Goal: Transaction & Acquisition: Book appointment/travel/reservation

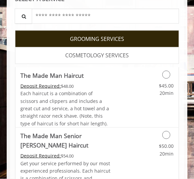
scroll to position [189, 0]
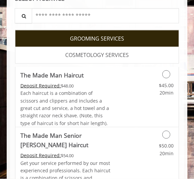
click at [168, 75] on icon "Grooming services" at bounding box center [166, 74] width 8 height 8
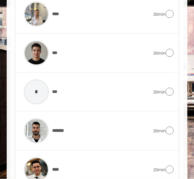
scroll to position [558, 0]
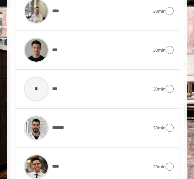
click at [173, 123] on icon at bounding box center [170, 127] width 8 height 8
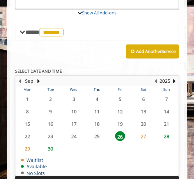
scroll to position [354, 0]
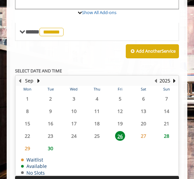
click at [48, 143] on span "30" at bounding box center [50, 148] width 10 height 10
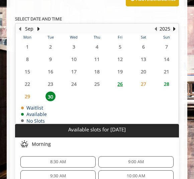
scroll to position [491, 0]
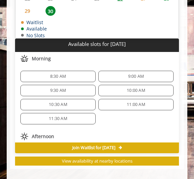
click at [27, 6] on span "29" at bounding box center [27, 11] width 10 height 10
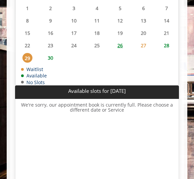
scroll to position [443, 0]
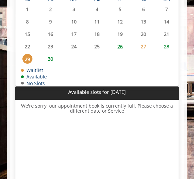
click at [167, 41] on span "28" at bounding box center [167, 46] width 10 height 10
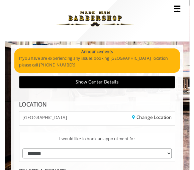
scroll to position [0, 0]
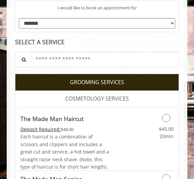
scroll to position [174, 0]
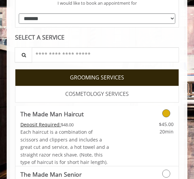
click at [173, 112] on div "Grooming services" at bounding box center [156, 111] width 46 height 11
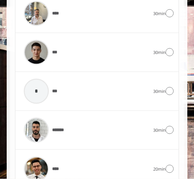
scroll to position [595, 0]
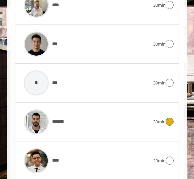
click at [173, 117] on icon at bounding box center [170, 121] width 8 height 8
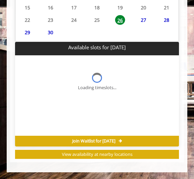
scroll to position [384, 0]
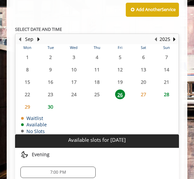
click at [47, 102] on span "30" at bounding box center [50, 107] width 10 height 10
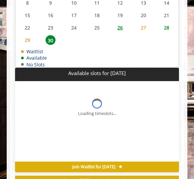
scroll to position [521, 0]
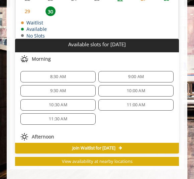
click at [38, 88] on span "9:30 AM" at bounding box center [57, 90] width 69 height 5
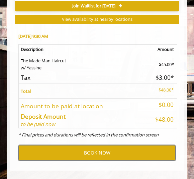
scroll to position [650, 0]
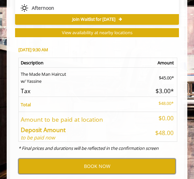
click at [111, 160] on button "BOOK NOW" at bounding box center [96, 165] width 157 height 15
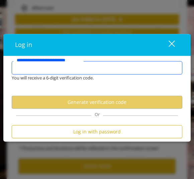
click at [140, 70] on input "**********" at bounding box center [97, 67] width 171 height 13
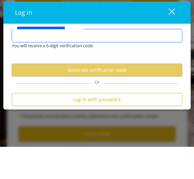
type input "**********"
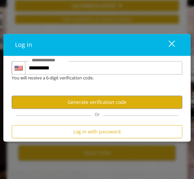
scroll to position [0, 0]
click at [127, 100] on button "Generate verification code" at bounding box center [97, 102] width 171 height 13
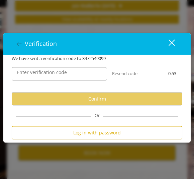
click at [26, 71] on label "Enter verification code" at bounding box center [41, 72] width 57 height 7
click at [26, 71] on input "Enter verification code" at bounding box center [59, 73] width 95 height 13
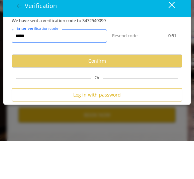
type input "******"
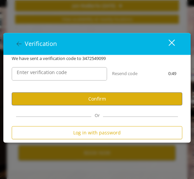
click at [115, 99] on button "Confirm" at bounding box center [97, 98] width 171 height 13
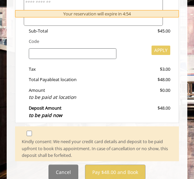
scroll to position [261, 0]
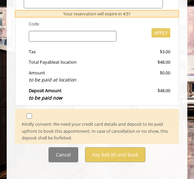
click at [23, 110] on span at bounding box center [97, 115] width 161 height 10
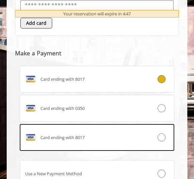
click at [144, 103] on div "Card ending with 0350" at bounding box center [84, 108] width 128 height 11
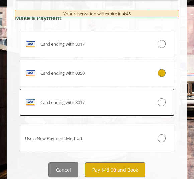
click at [118, 68] on div "Card ending with 0350" at bounding box center [84, 73] width 128 height 11
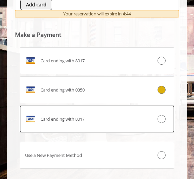
click at [126, 84] on div "Card ending with 0350" at bounding box center [84, 89] width 128 height 11
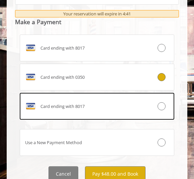
click at [137, 166] on button "Pay $48.00 and Book" at bounding box center [115, 173] width 61 height 15
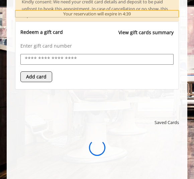
scroll to position [0, 0]
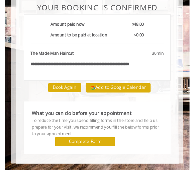
scroll to position [24, 0]
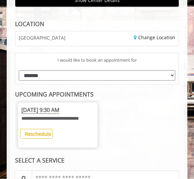
scroll to position [87, 0]
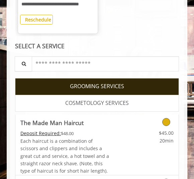
click at [169, 126] on icon "Grooming services" at bounding box center [166, 122] width 8 height 8
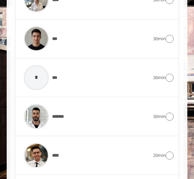
scroll to position [648, 0]
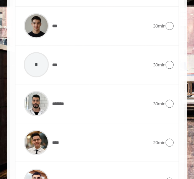
click at [172, 107] on icon at bounding box center [170, 104] width 8 height 8
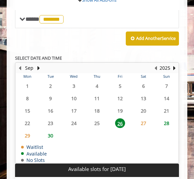
scroll to position [463, 0]
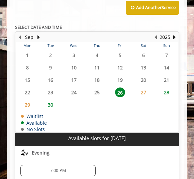
click at [169, 94] on span "28" at bounding box center [167, 92] width 10 height 10
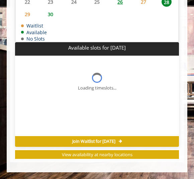
scroll to position [564, 0]
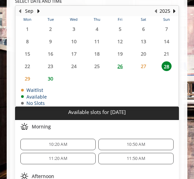
click at [143, 67] on span "27" at bounding box center [143, 66] width 10 height 10
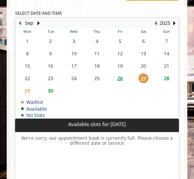
scroll to position [475, 0]
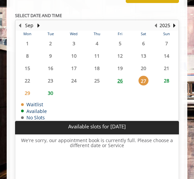
click at [49, 92] on span "30" at bounding box center [50, 93] width 10 height 10
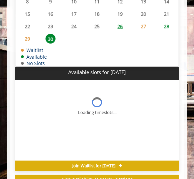
scroll to position [564, 0]
